Goal: Transaction & Acquisition: Purchase product/service

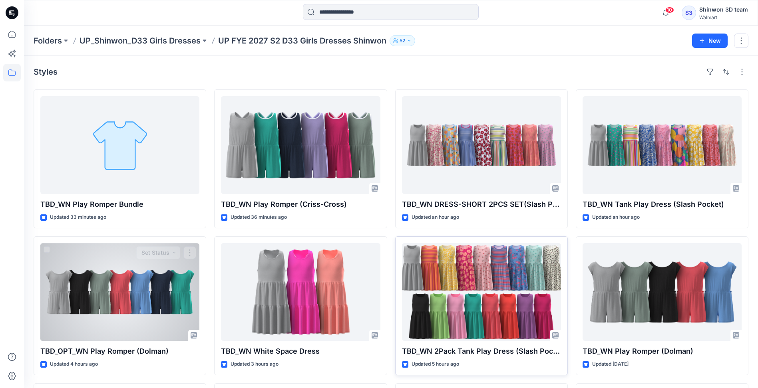
scroll to position [160, 0]
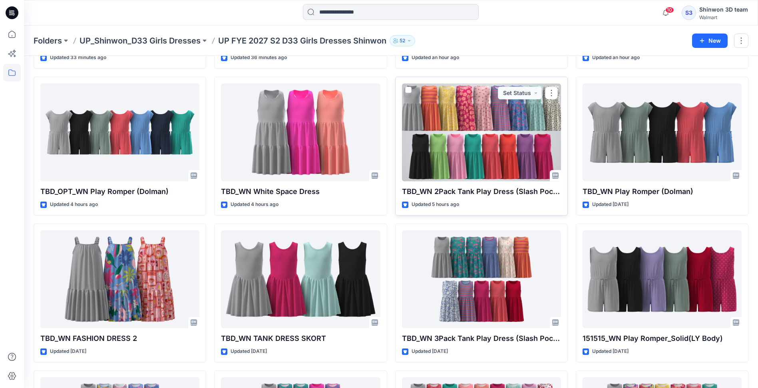
click at [507, 143] on div at bounding box center [481, 132] width 159 height 98
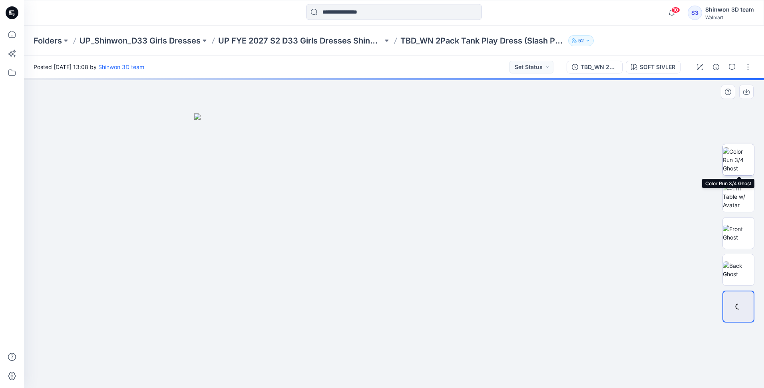
click at [738, 159] on img at bounding box center [738, 159] width 31 height 25
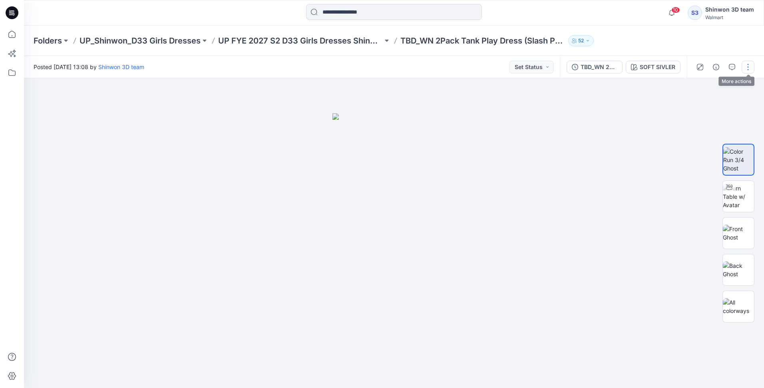
click at [749, 68] on button "button" at bounding box center [747, 67] width 13 height 13
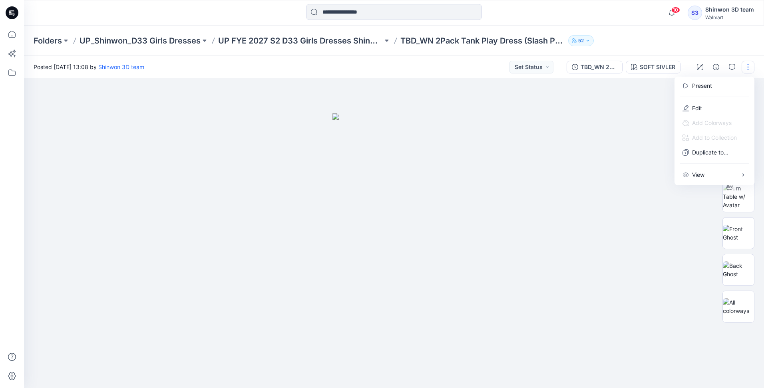
click at [548, 211] on div at bounding box center [394, 233] width 740 height 310
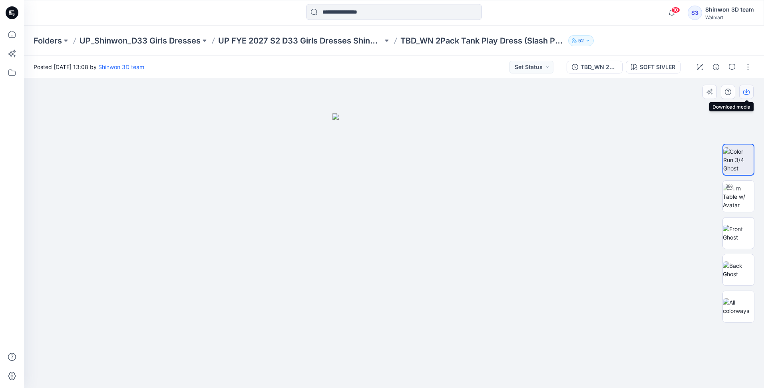
click at [748, 95] on button "button" at bounding box center [746, 92] width 14 height 14
drag, startPoint x: 618, startPoint y: 174, endPoint x: 628, endPoint y: 158, distance: 18.6
click at [619, 173] on div at bounding box center [394, 233] width 740 height 310
click at [662, 71] on div "SOFT SIVLER" at bounding box center [658, 67] width 36 height 9
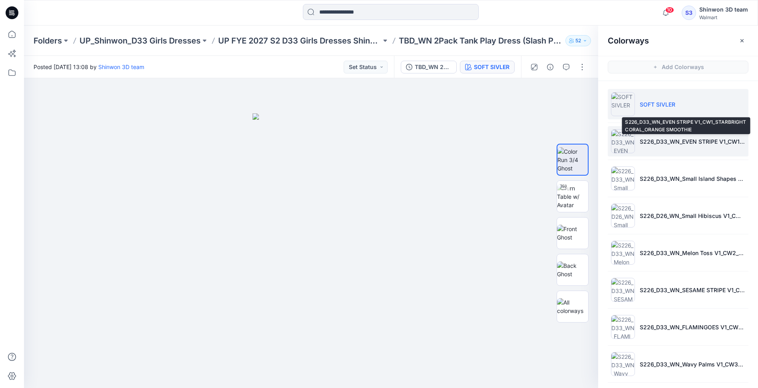
click at [692, 144] on p "S226_D33_WN_EVEN STRIPE V1_CW1_STARBRIGHT CORAL_ORANGE SMOOTHIE" at bounding box center [692, 141] width 105 height 8
